Goal: Complete application form

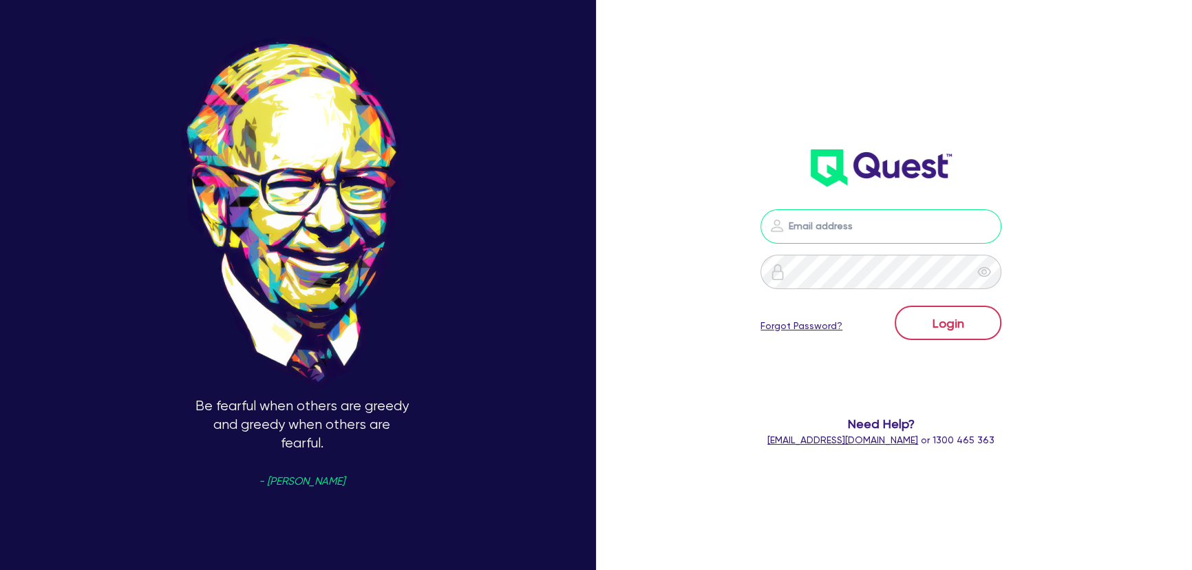
type input "[PERSON_NAME][EMAIL_ADDRESS][PERSON_NAME][DOMAIN_NAME]"
click at [936, 313] on button "Login" at bounding box center [948, 323] width 107 height 34
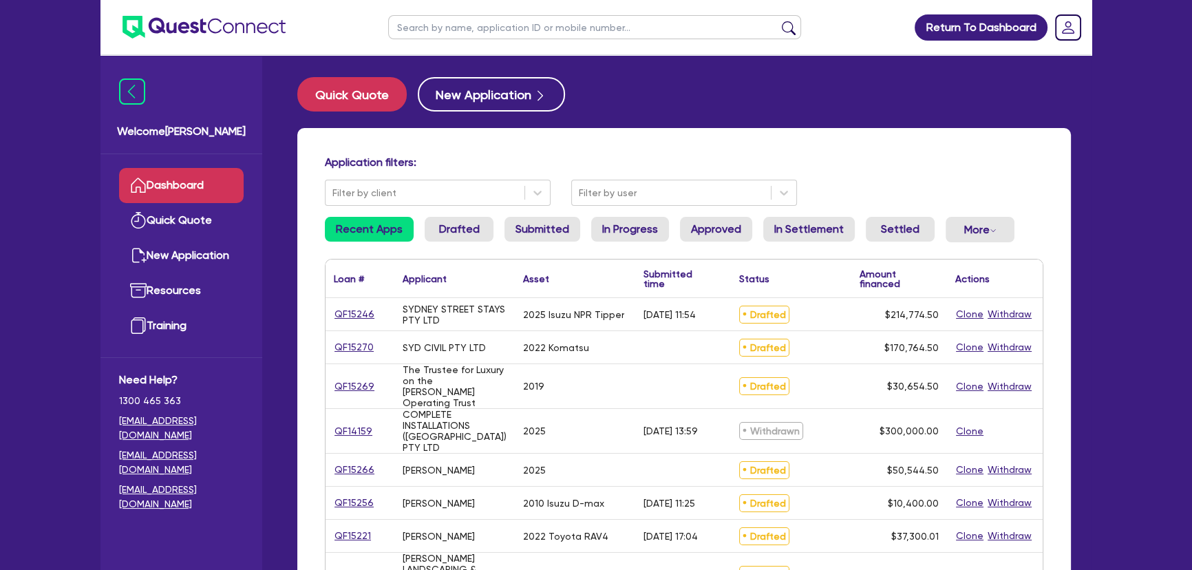
click at [451, 38] on input "text" at bounding box center [594, 27] width 413 height 24
type input "[PERSON_NAME]"
click at [778, 21] on button "submit" at bounding box center [789, 30] width 22 height 19
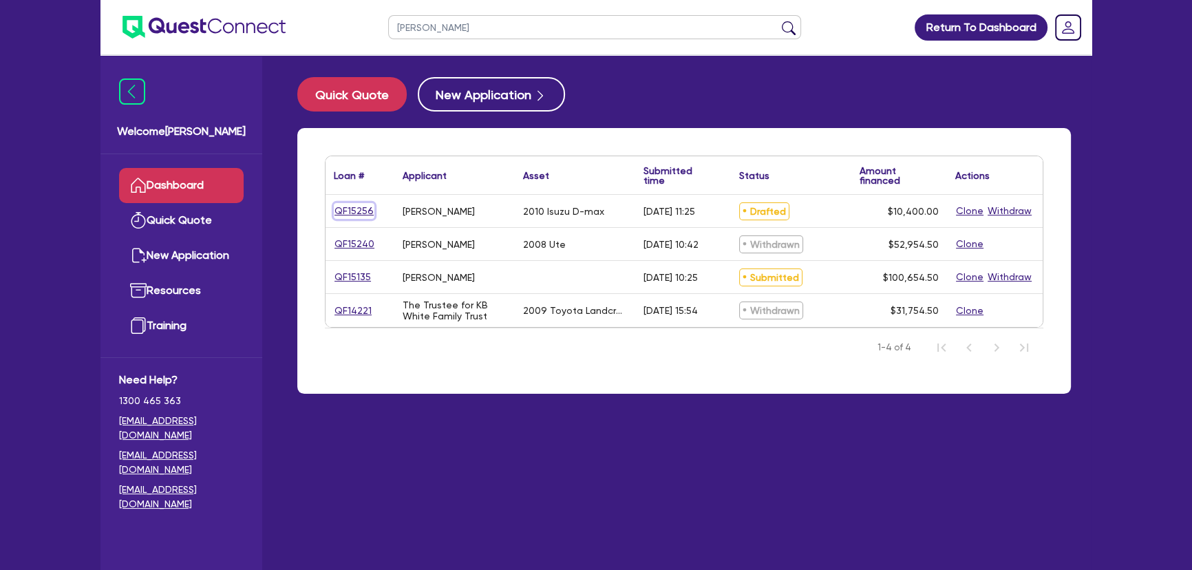
click at [363, 207] on link "QF15256" at bounding box center [354, 211] width 41 height 16
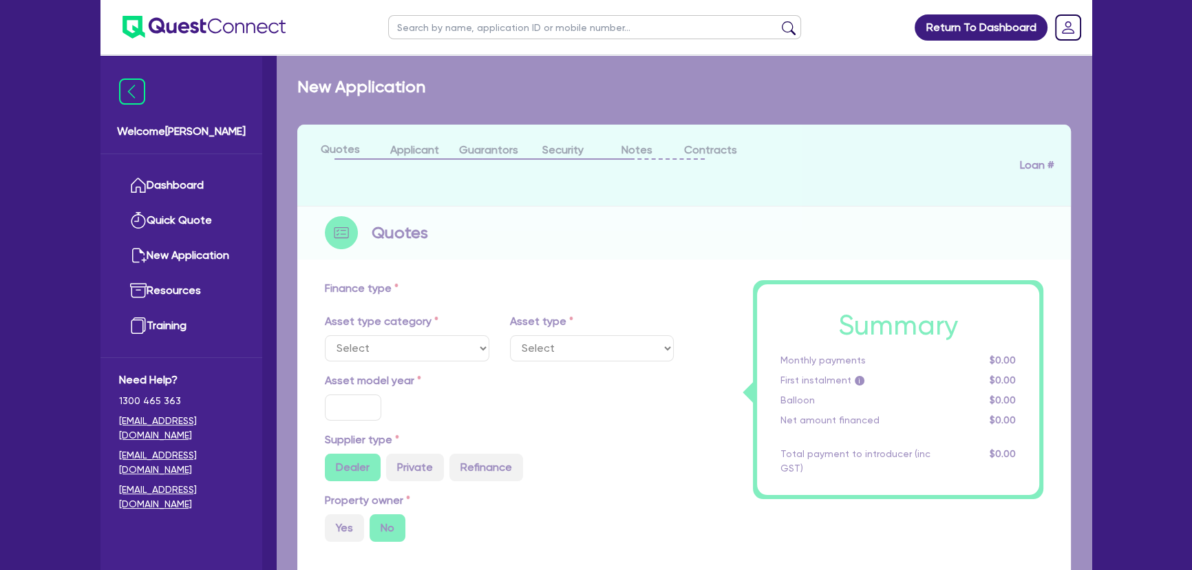
select select "CARS_AND_LIGHT_TRUCKS"
type input "2010"
radio input "true"
type input "13,000"
type input "2,600"
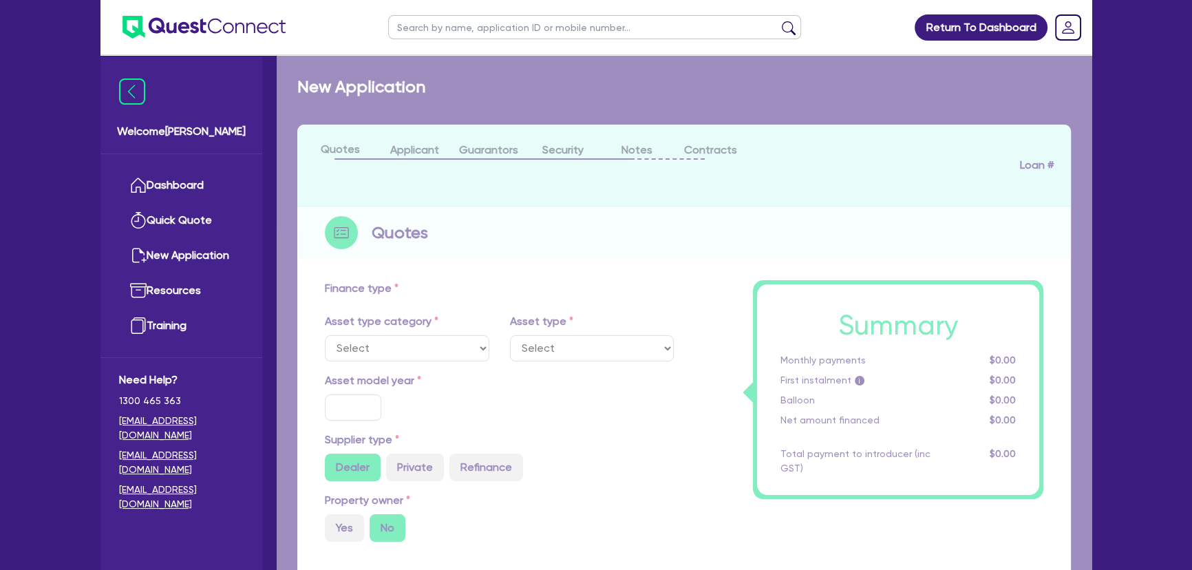
type input "8"
type input "832"
type input "15"
select select "PASSENGER_VEHICLES"
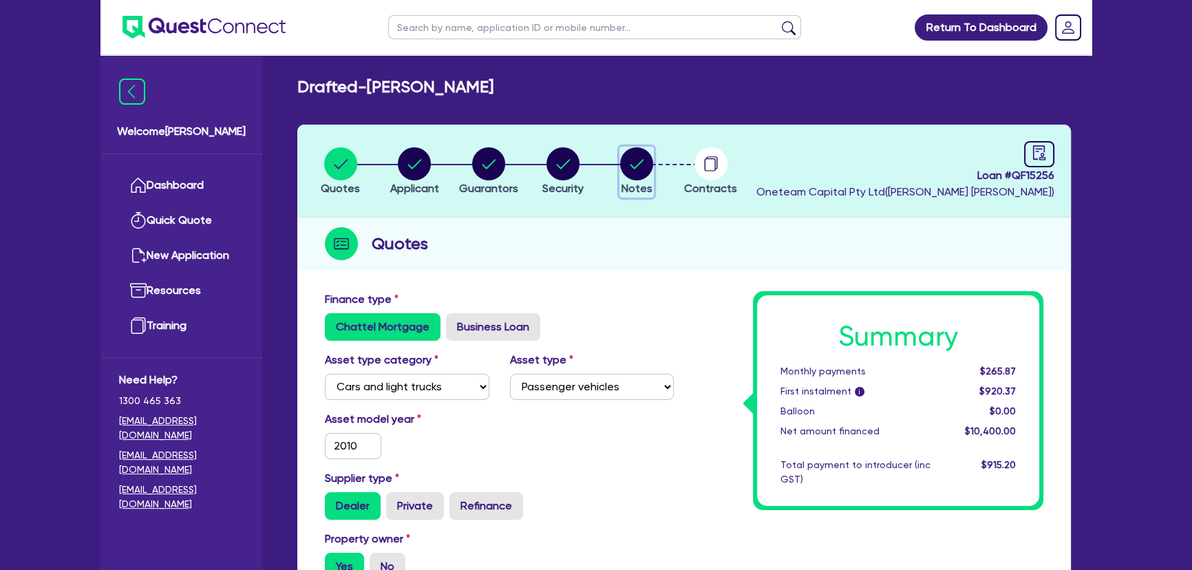
click at [635, 152] on circle "button" at bounding box center [636, 163] width 33 height 33
select select "Other"
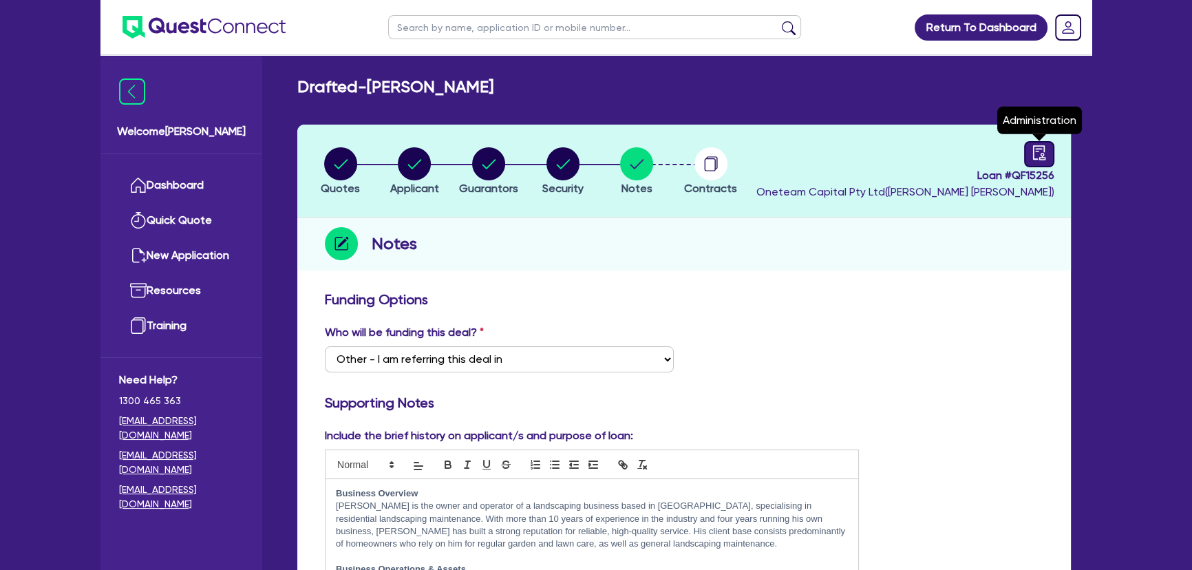
click at [1026, 149] on link at bounding box center [1039, 154] width 30 height 26
select select "DRAFTED_AMENDED"
select select "Flexicommercial"
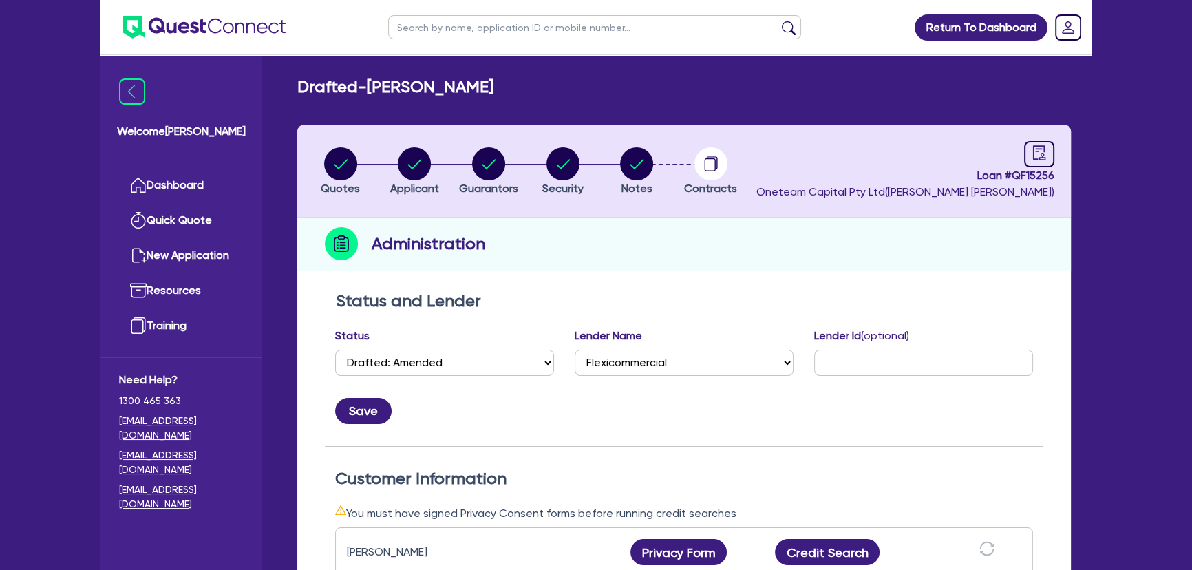
click at [823, 121] on div "Drafted - [PERSON_NAME] Quotes Applicant [GEOGRAPHIC_DATA] Security Notes Contr…" at bounding box center [684, 502] width 815 height 851
